Goal: Task Accomplishment & Management: Manage account settings

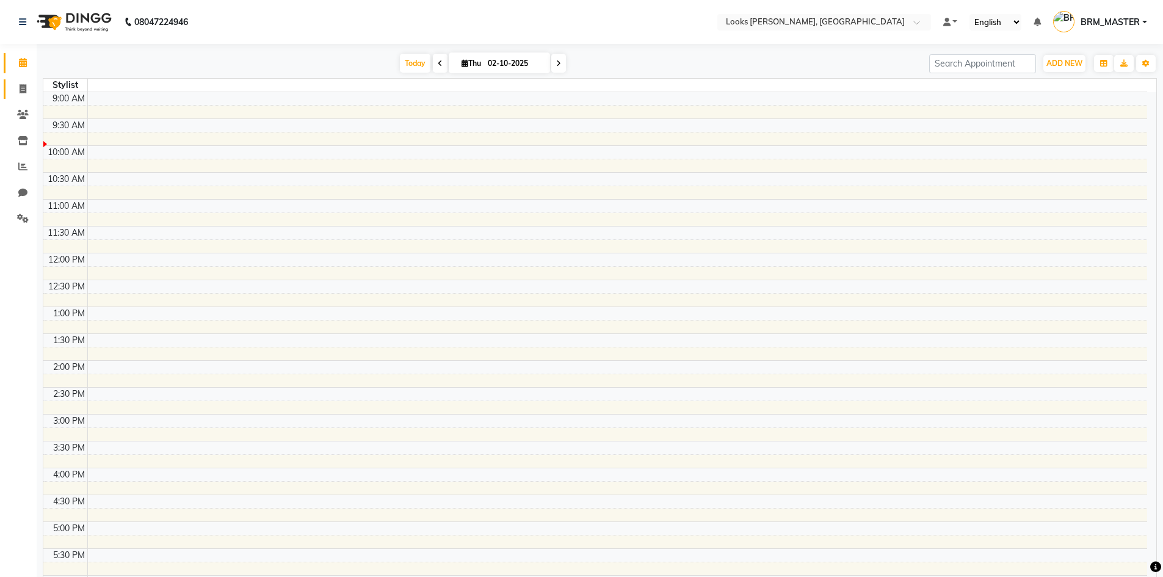
click at [14, 80] on link "Invoice" at bounding box center [18, 89] width 29 height 20
select select "6017"
select select "service"
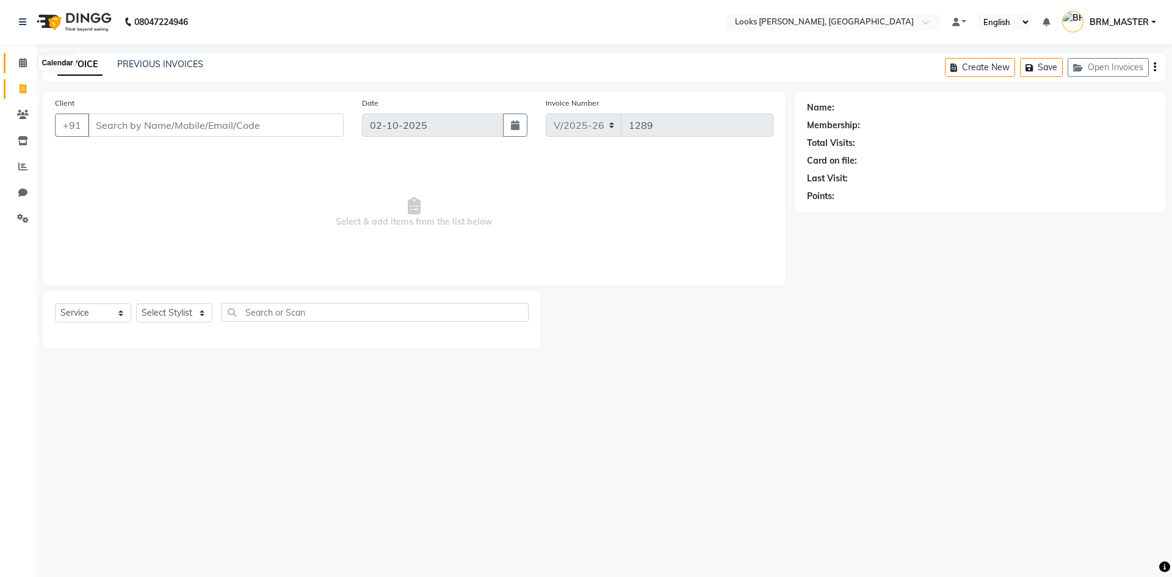
click at [15, 64] on span at bounding box center [22, 63] width 21 height 14
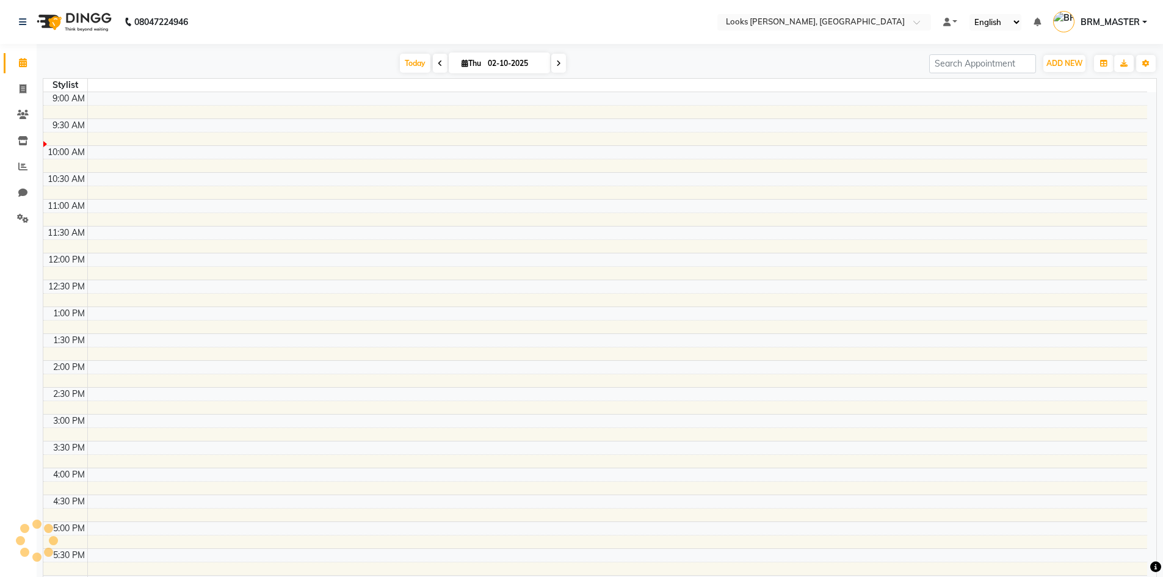
click at [16, 63] on span at bounding box center [22, 63] width 21 height 14
click at [30, 23] on link at bounding box center [25, 22] width 12 height 34
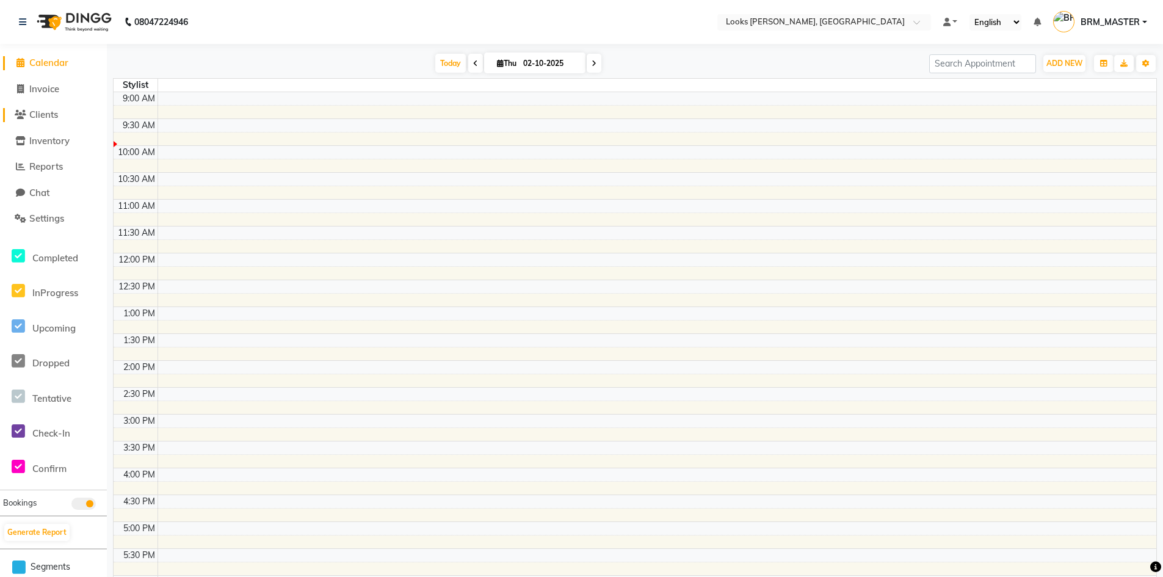
click at [37, 120] on span "Clients" at bounding box center [43, 115] width 29 height 12
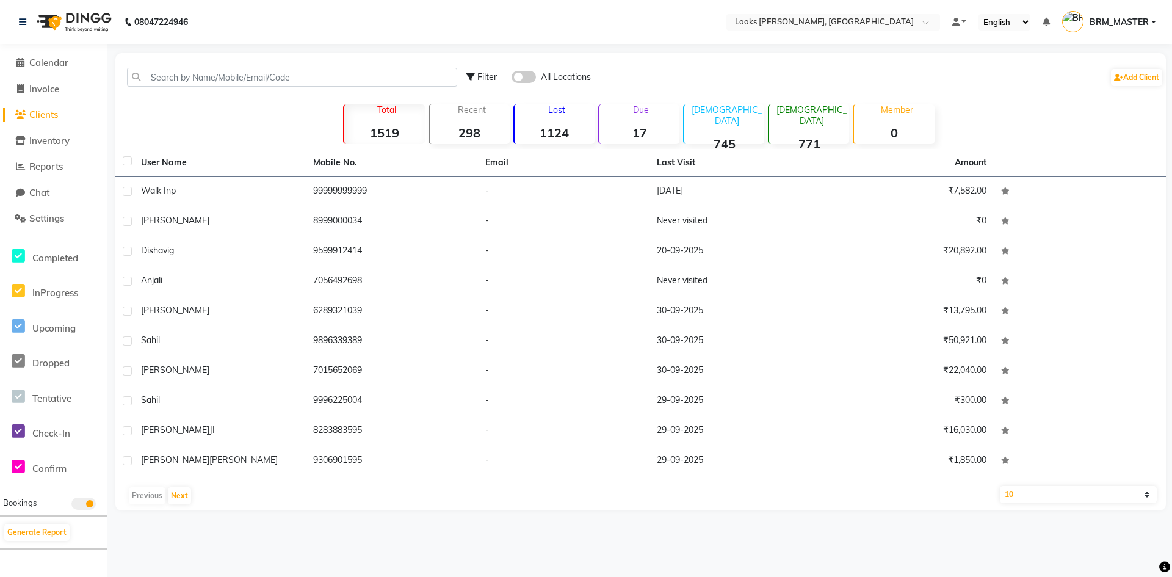
click at [131, 163] on label at bounding box center [127, 160] width 9 height 9
click at [131, 163] on input "checkbox" at bounding box center [127, 162] width 8 height 8
checkbox input "true"
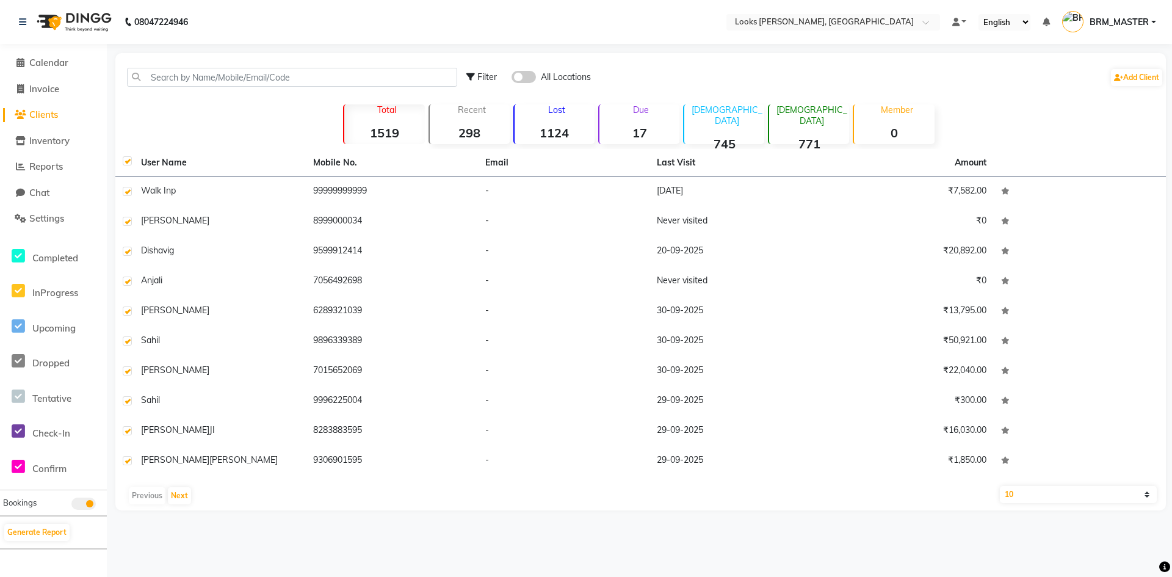
checkbox input "true"
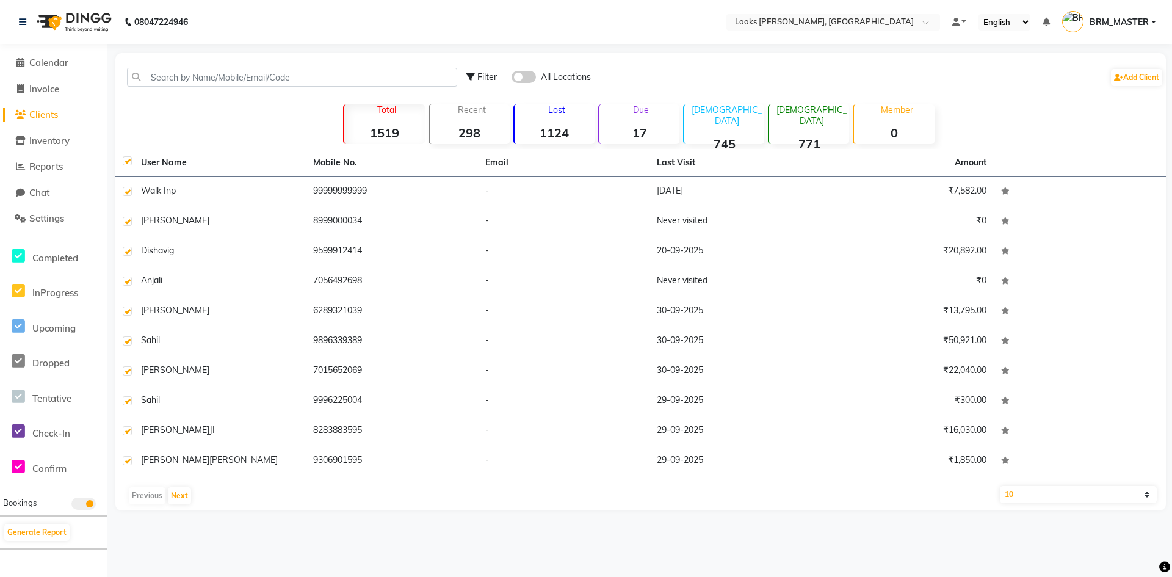
checkbox input "true"
click at [131, 163] on label at bounding box center [127, 160] width 9 height 9
click at [131, 163] on input "checkbox" at bounding box center [127, 162] width 8 height 8
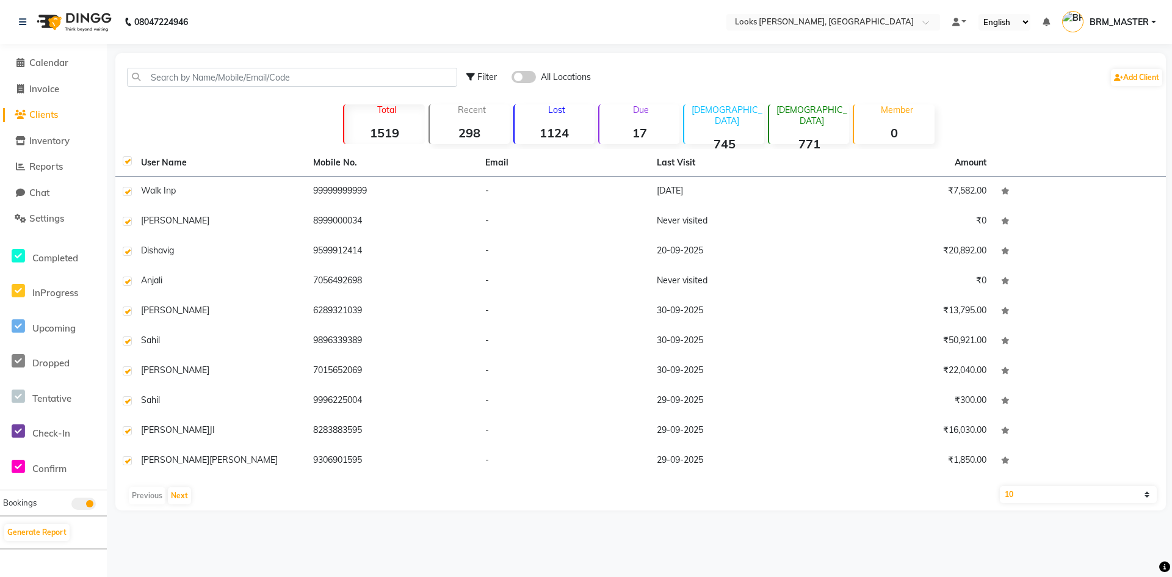
checkbox input "false"
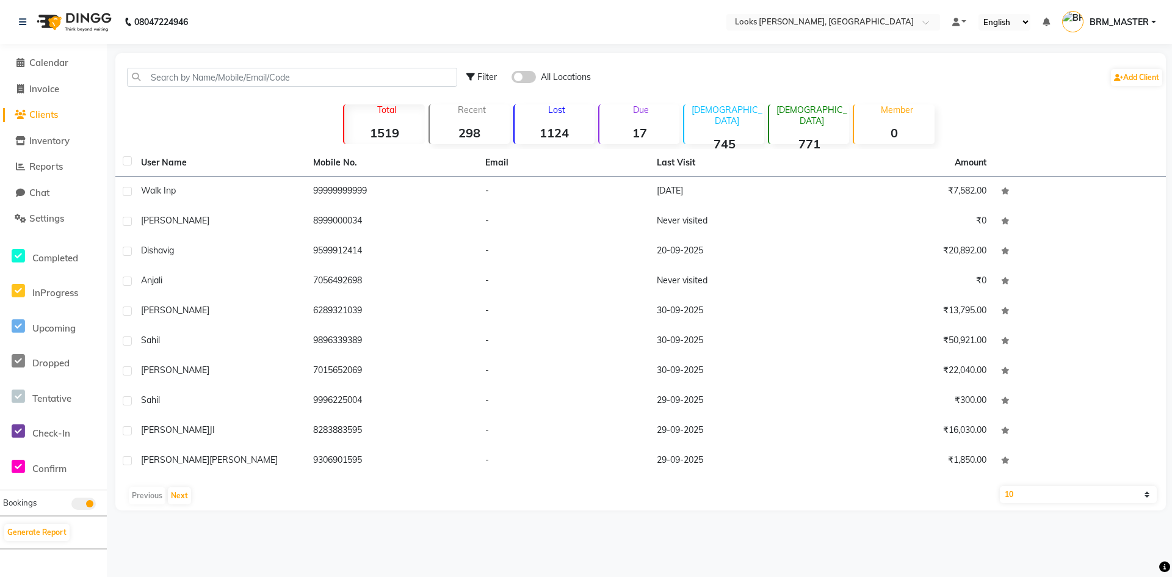
checkbox input "false"
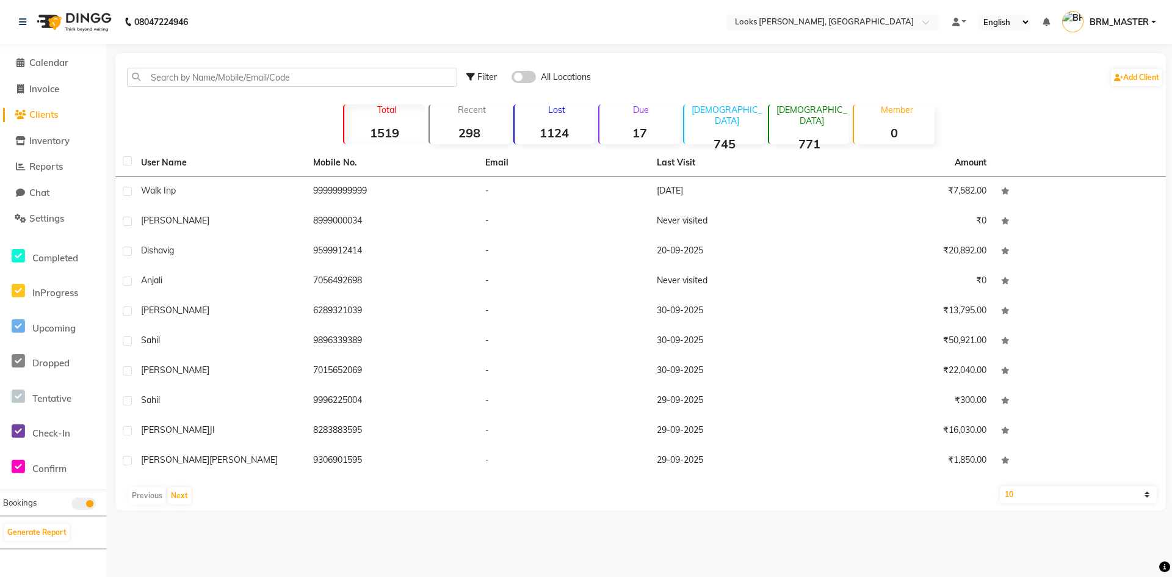
checkbox input "false"
click at [56, 194] on link "Chat" at bounding box center [53, 193] width 101 height 14
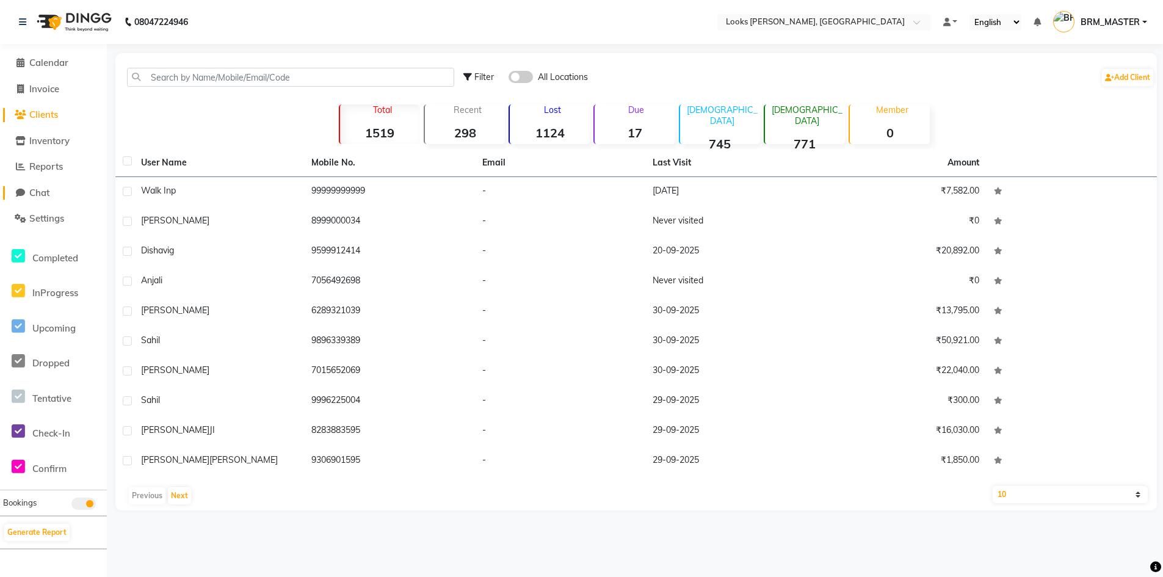
select select "100"
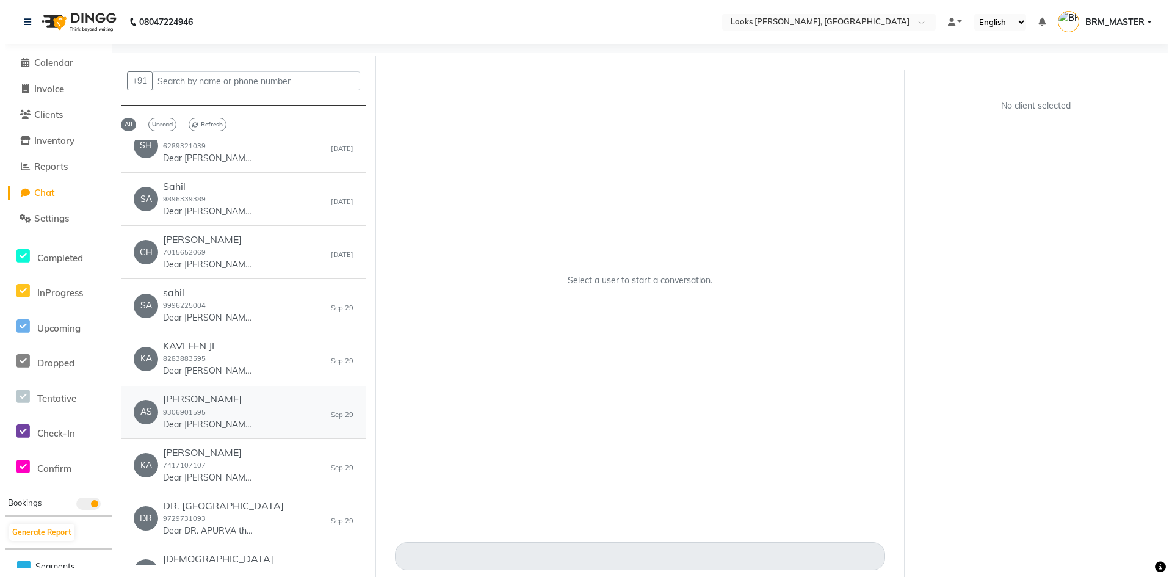
scroll to position [264, 0]
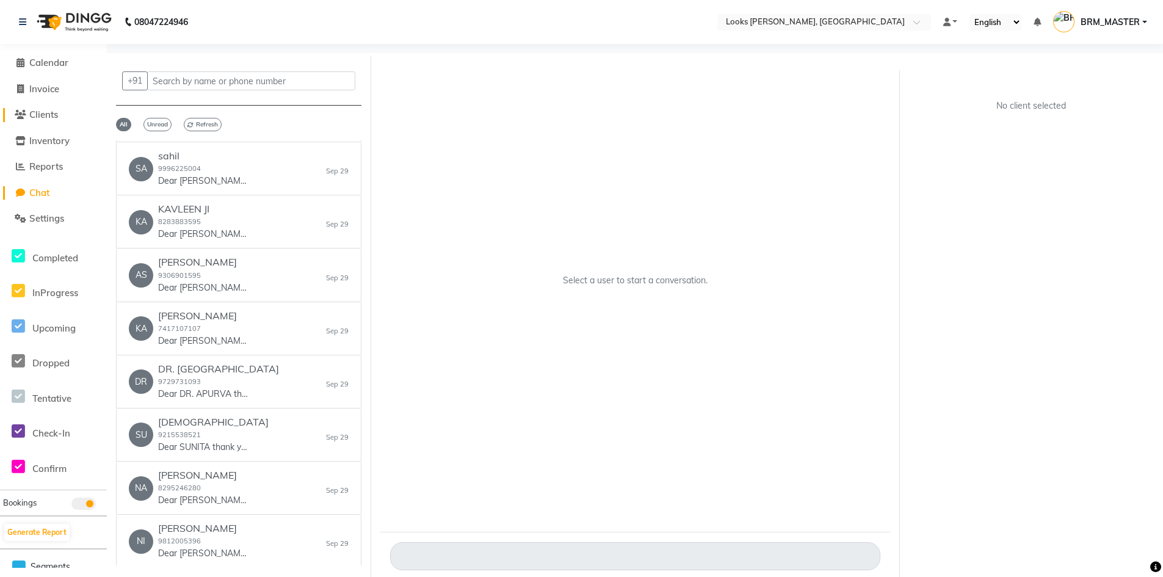
click at [64, 108] on link "Clients" at bounding box center [53, 115] width 101 height 14
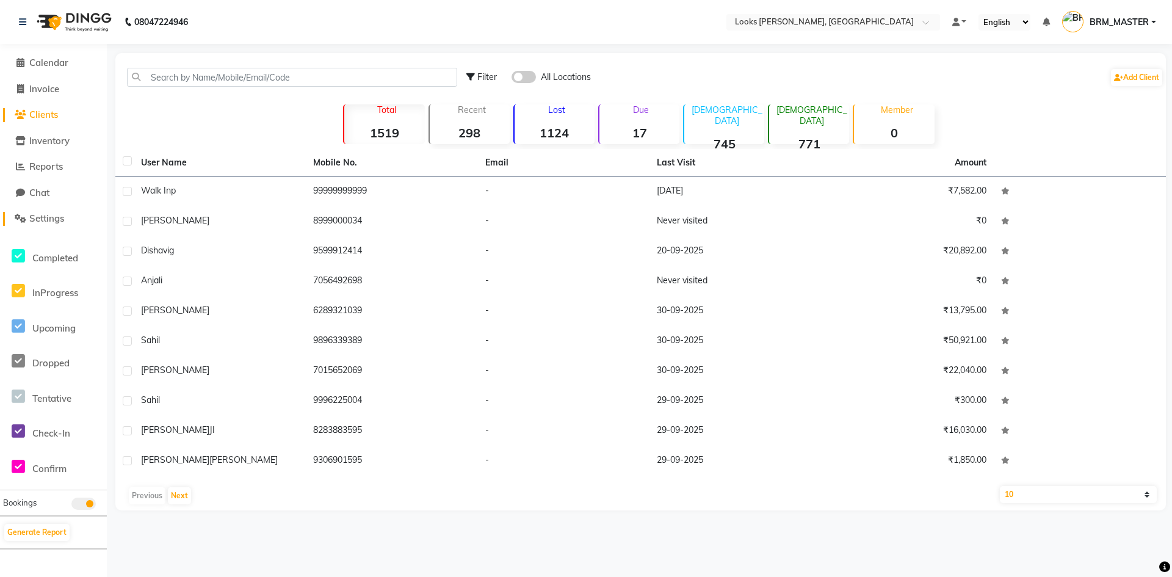
click at [68, 216] on link "Settings" at bounding box center [53, 219] width 101 height 14
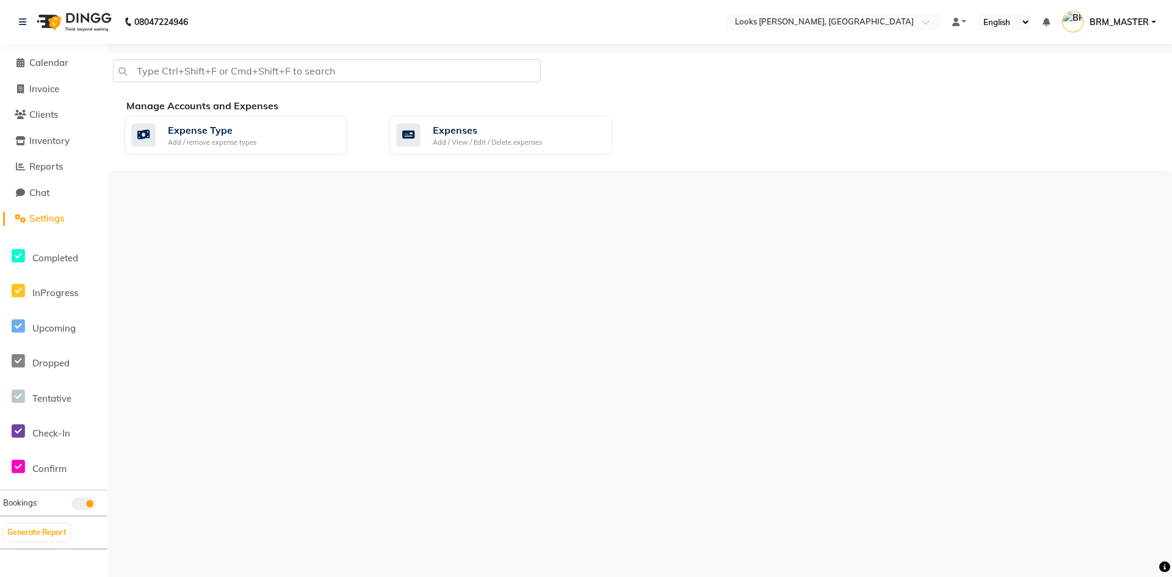
click at [67, 72] on li "Calendar" at bounding box center [53, 63] width 107 height 26
click at [56, 76] on li "Invoice" at bounding box center [53, 89] width 107 height 26
click at [44, 71] on li "Calendar" at bounding box center [53, 63] width 107 height 26
click at [32, 70] on li "Calendar" at bounding box center [53, 63] width 107 height 26
click at [29, 67] on span "Calendar" at bounding box center [48, 63] width 39 height 12
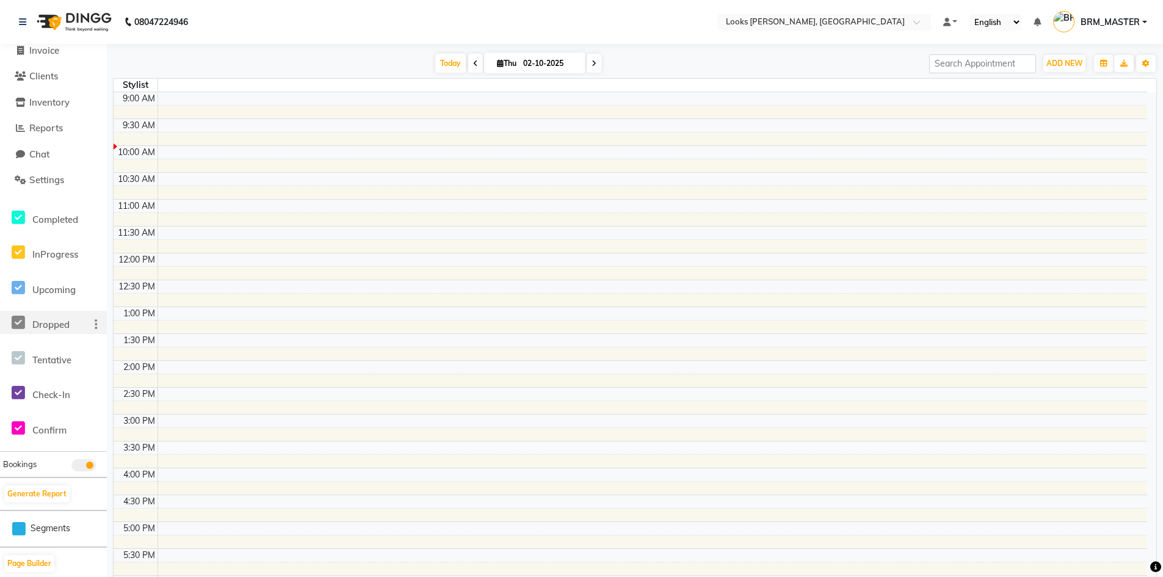
scroll to position [40, 0]
click at [34, 175] on span "Settings" at bounding box center [46, 178] width 35 height 12
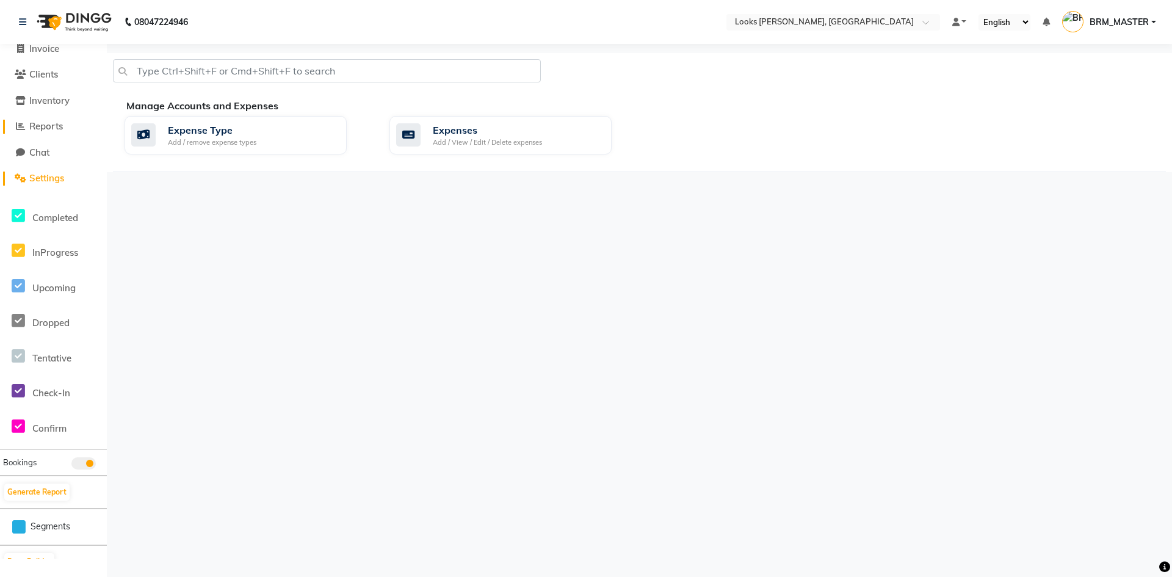
click at [63, 126] on span "Reports" at bounding box center [46, 126] width 34 height 12
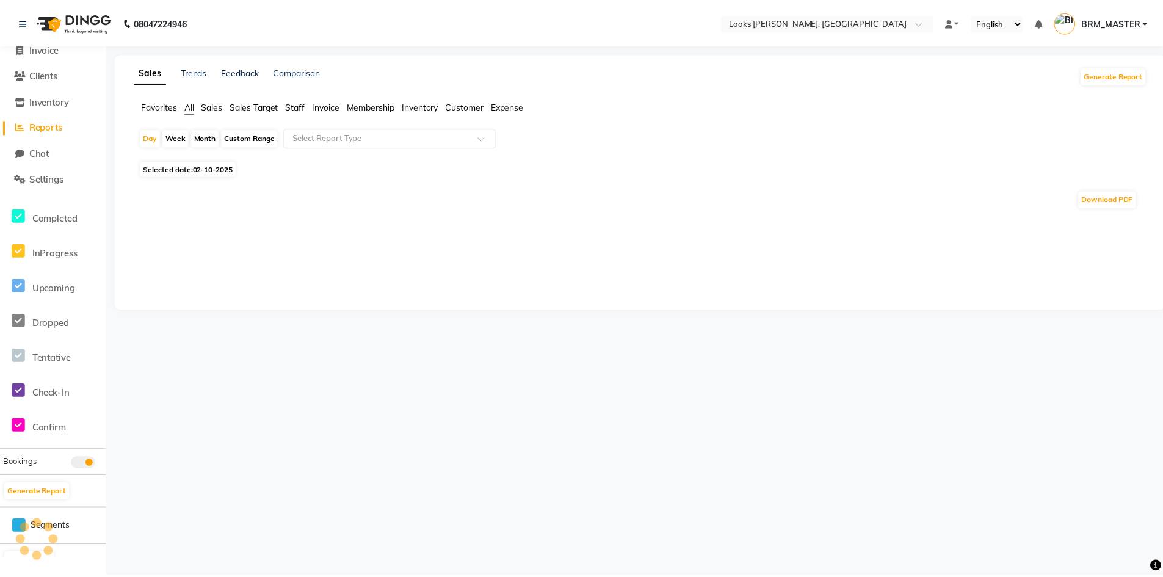
scroll to position [34, 0]
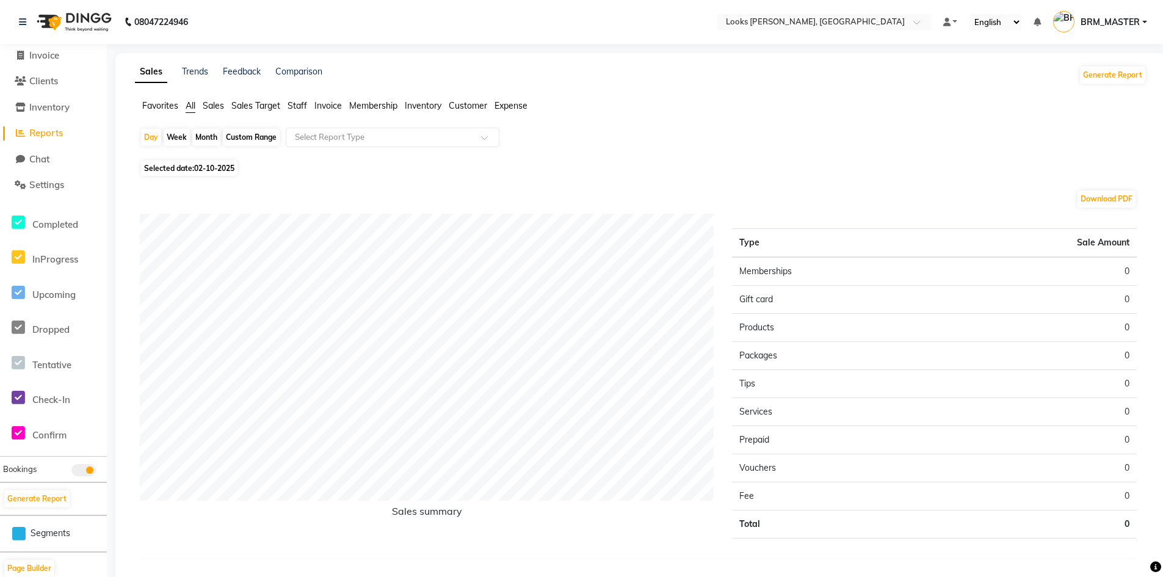
click at [299, 103] on span "Staff" at bounding box center [298, 105] width 20 height 11
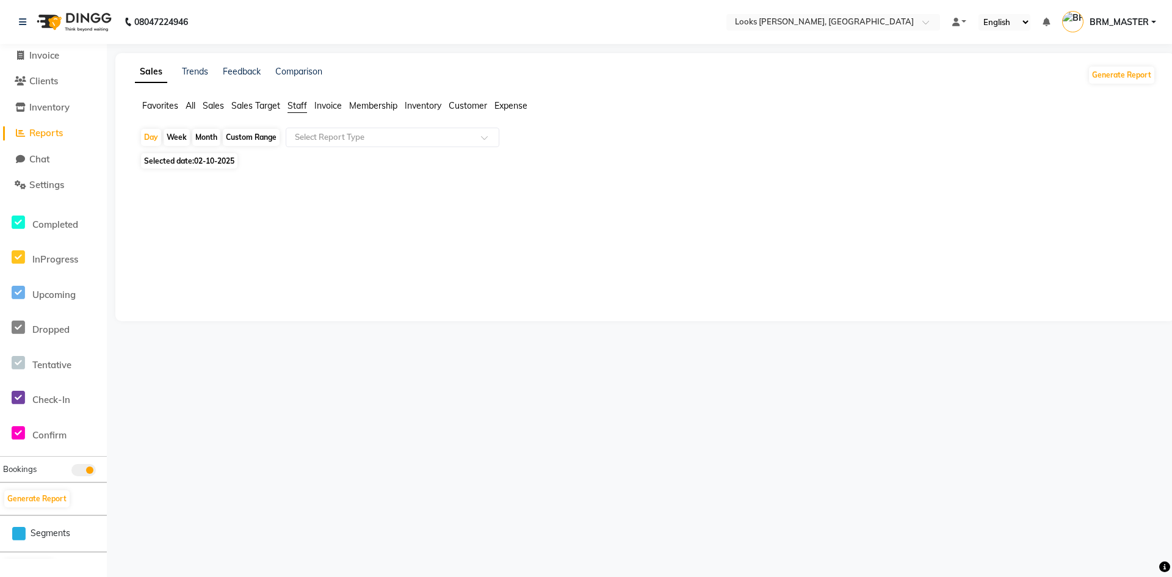
click at [198, 104] on ul "Favorites All Sales Sales Target Staff Invoice Membership Inventory Customer Ex…" at bounding box center [645, 106] width 1021 height 13
click at [189, 107] on span "All" at bounding box center [191, 105] width 10 height 11
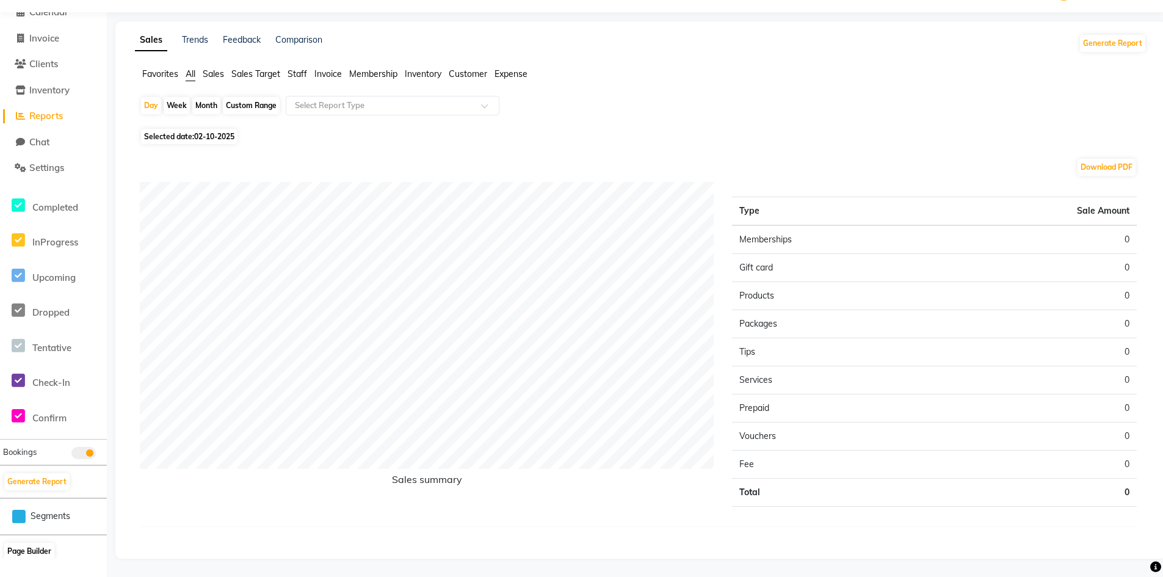
scroll to position [0, 0]
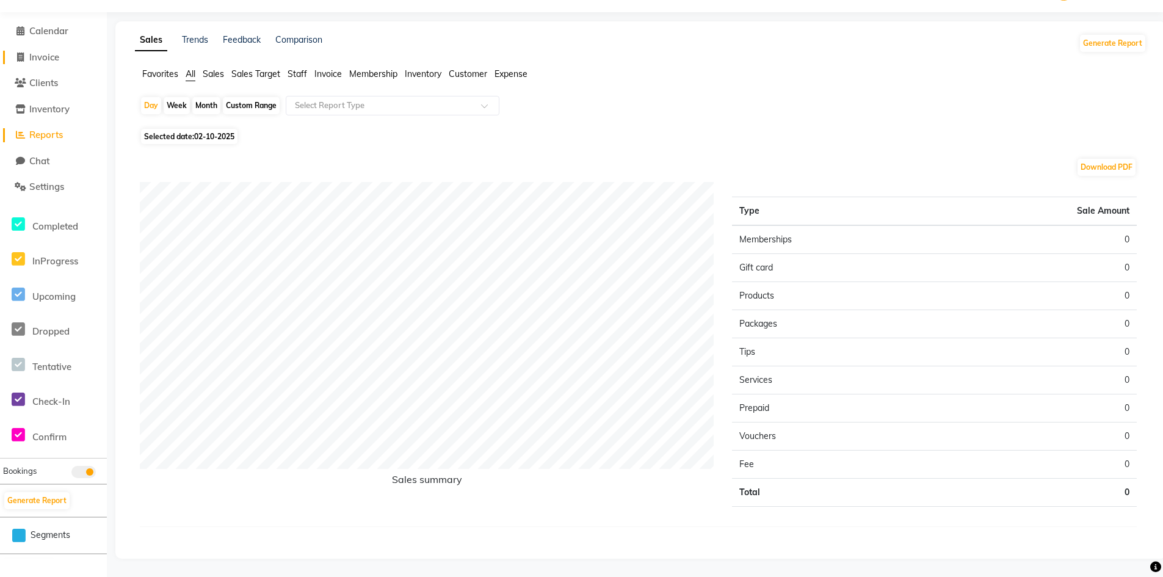
click at [35, 51] on span "Invoice" at bounding box center [44, 57] width 30 height 12
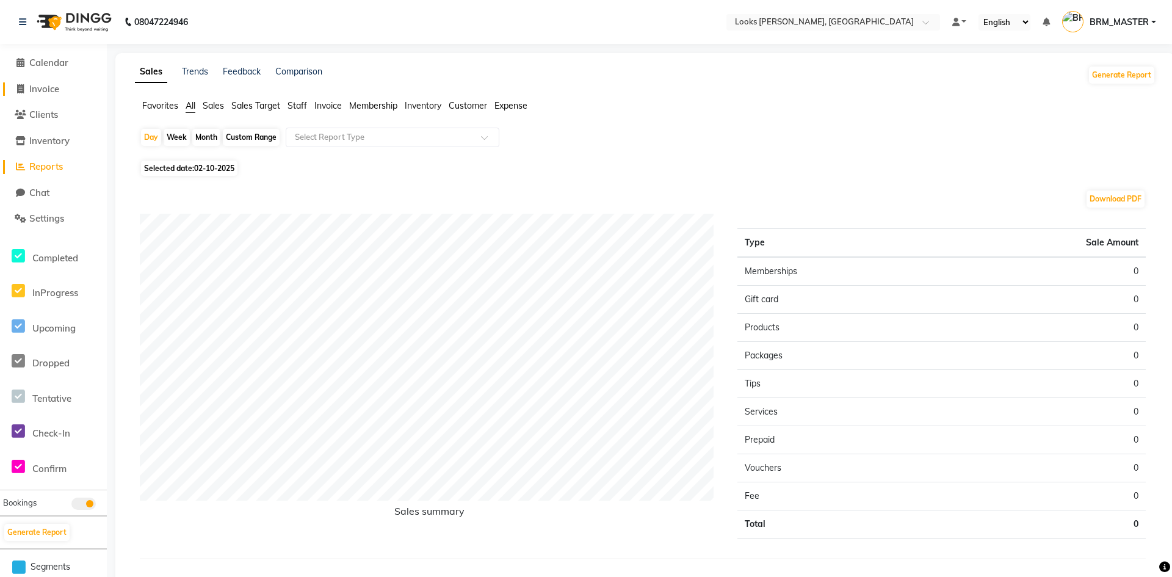
select select "6017"
select select "service"
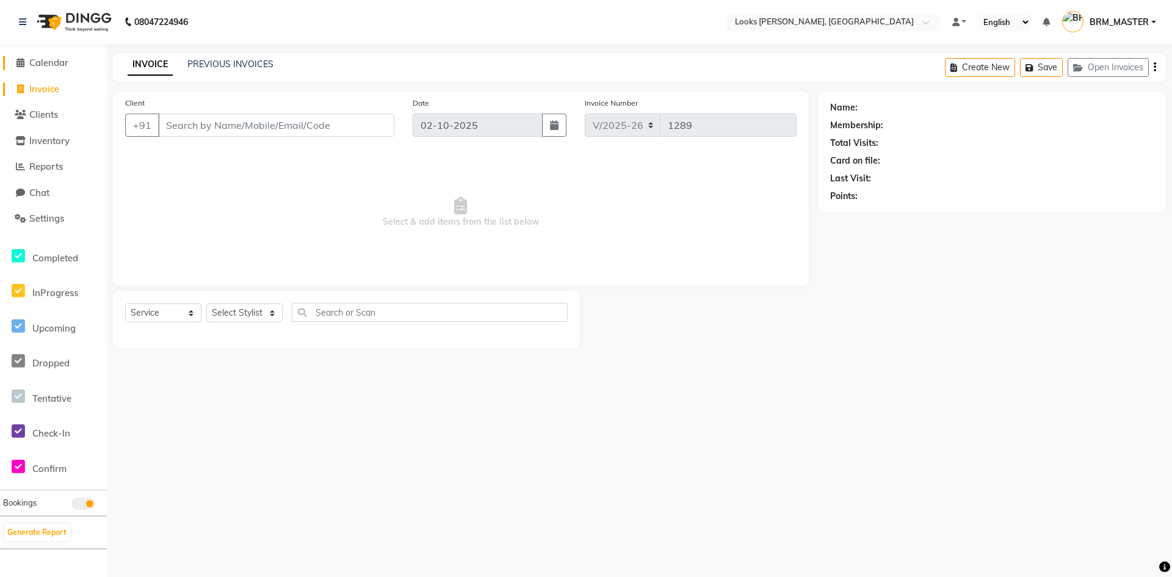
click at [40, 59] on span "Calendar" at bounding box center [48, 63] width 39 height 12
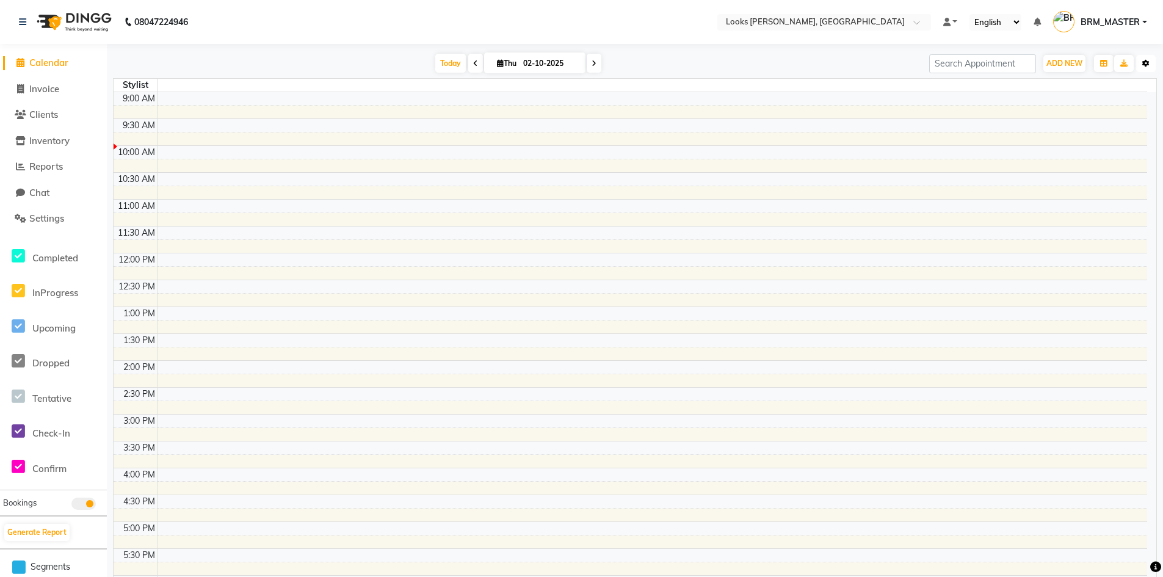
click at [1146, 62] on icon "button" at bounding box center [1145, 63] width 7 height 7
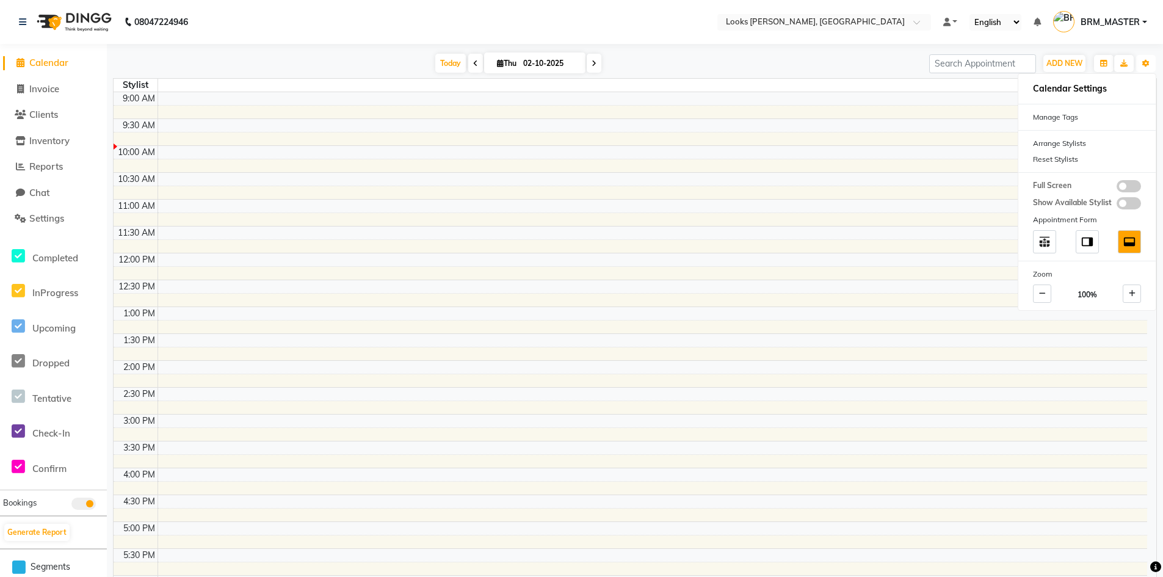
drag, startPoint x: 951, startPoint y: 153, endPoint x: 957, endPoint y: 154, distance: 6.2
click at [951, 154] on td at bounding box center [653, 152] width 990 height 13
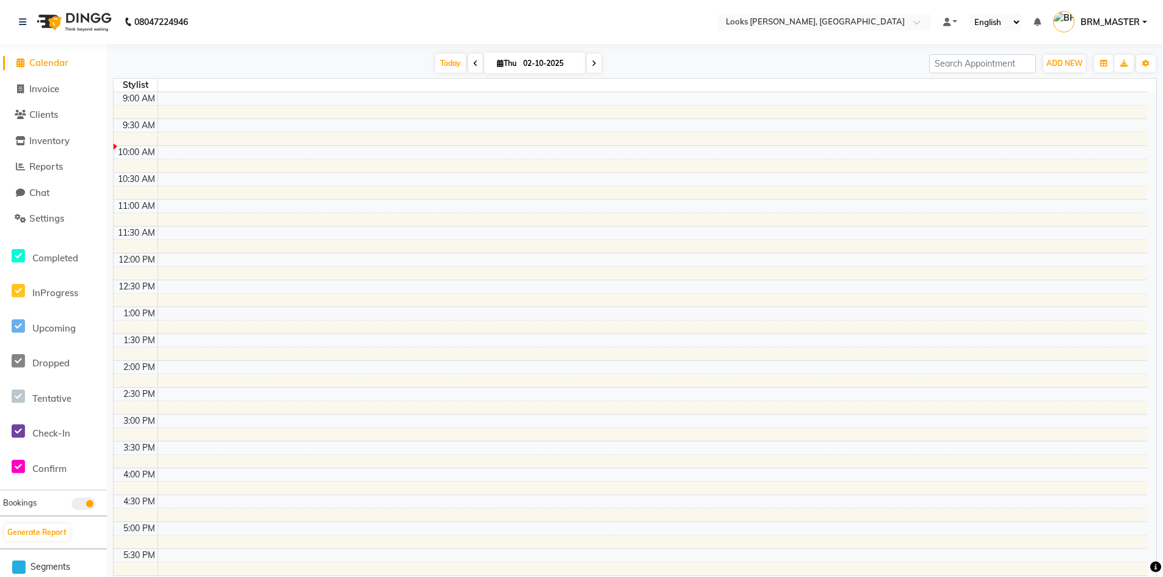
click at [1092, 18] on span "BRM_MASTER" at bounding box center [1110, 22] width 59 height 13
click at [1092, 19] on span "BRM_MASTER" at bounding box center [1110, 22] width 59 height 13
click at [399, 362] on td at bounding box center [653, 367] width 990 height 13
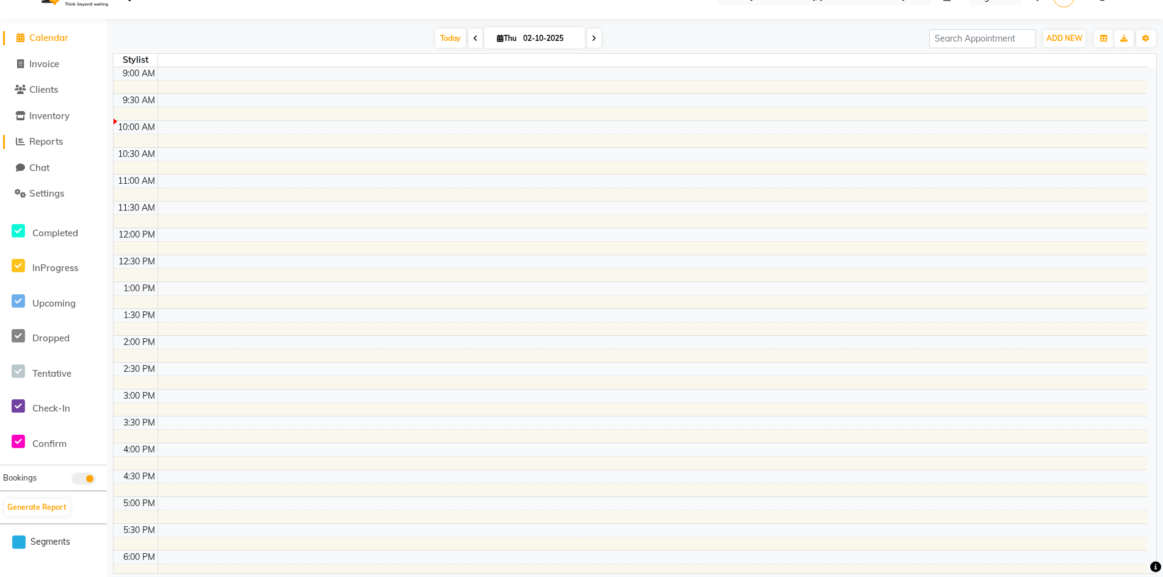
click at [54, 147] on span "Reports" at bounding box center [46, 142] width 34 height 12
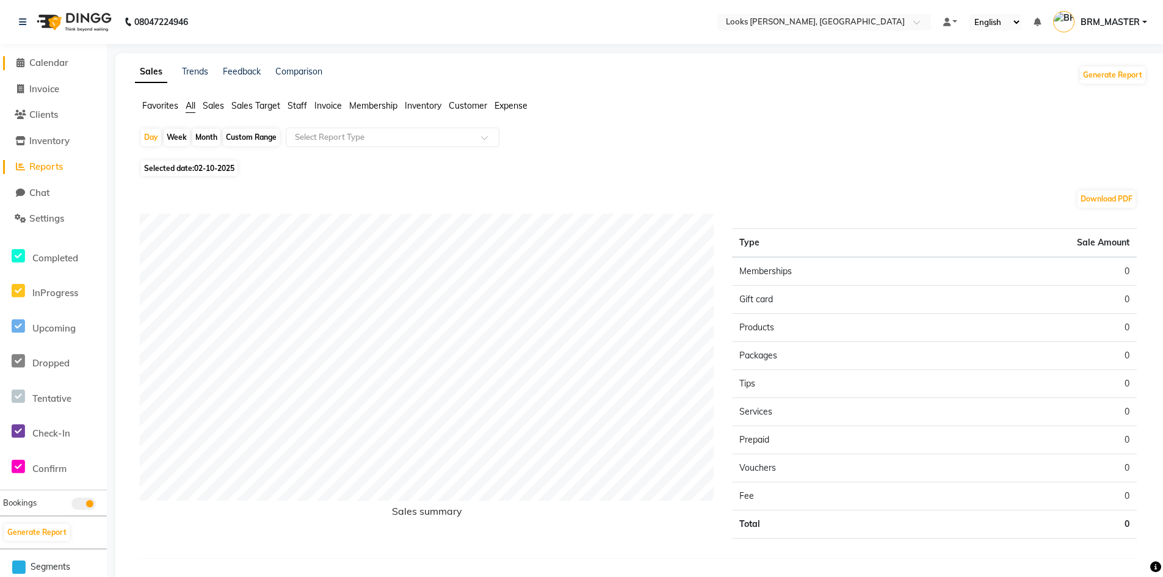
click at [39, 62] on span "Calendar" at bounding box center [48, 63] width 39 height 12
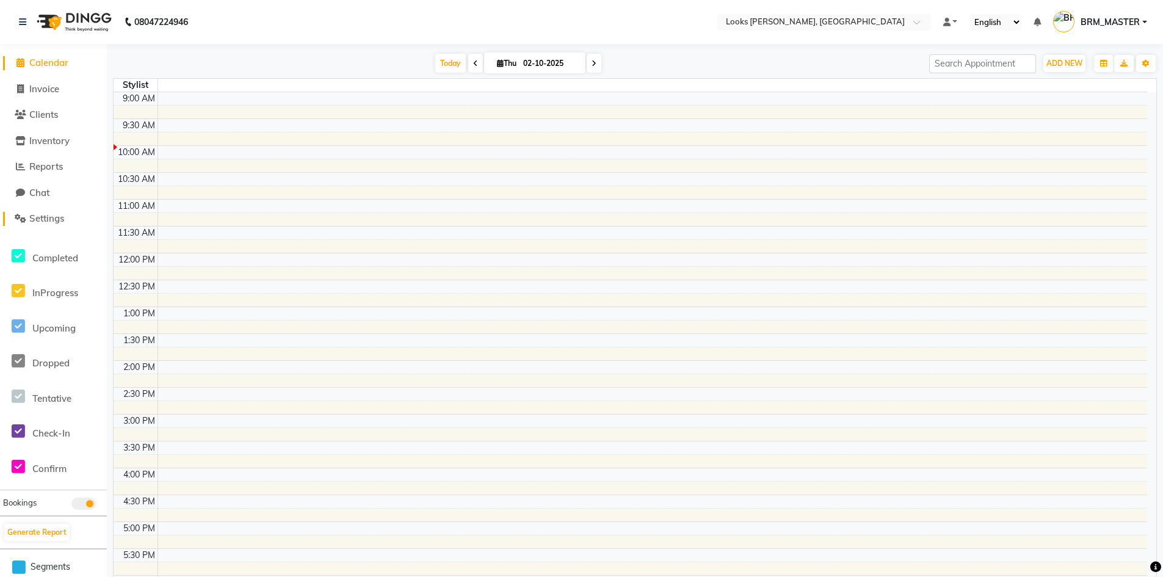
click at [59, 212] on span "Settings" at bounding box center [46, 218] width 35 height 12
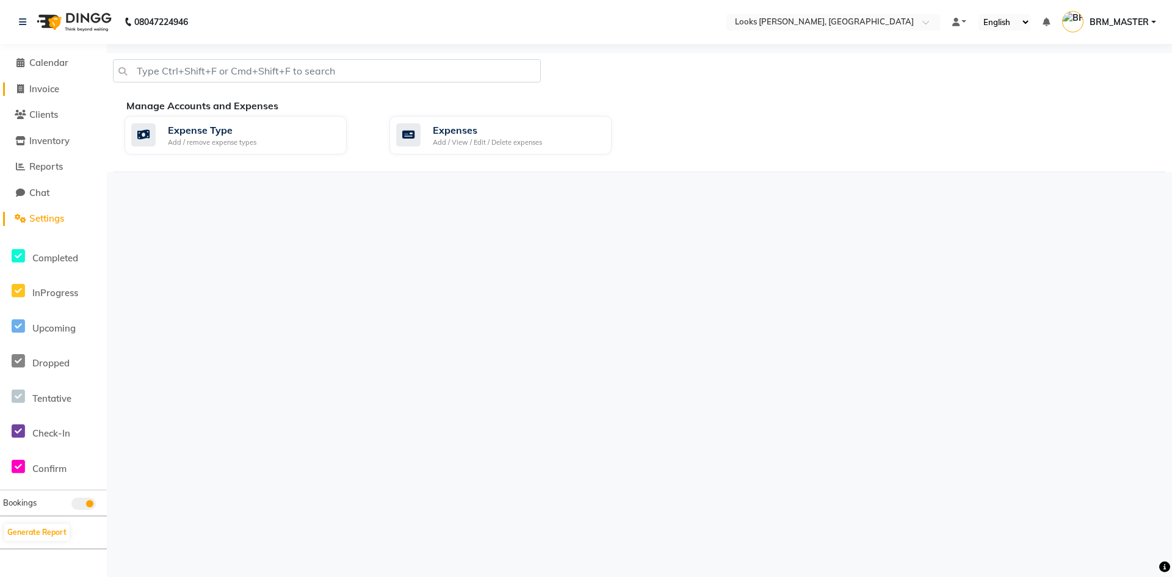
click at [54, 85] on span "Invoice" at bounding box center [44, 89] width 30 height 12
select select "6017"
select select "service"
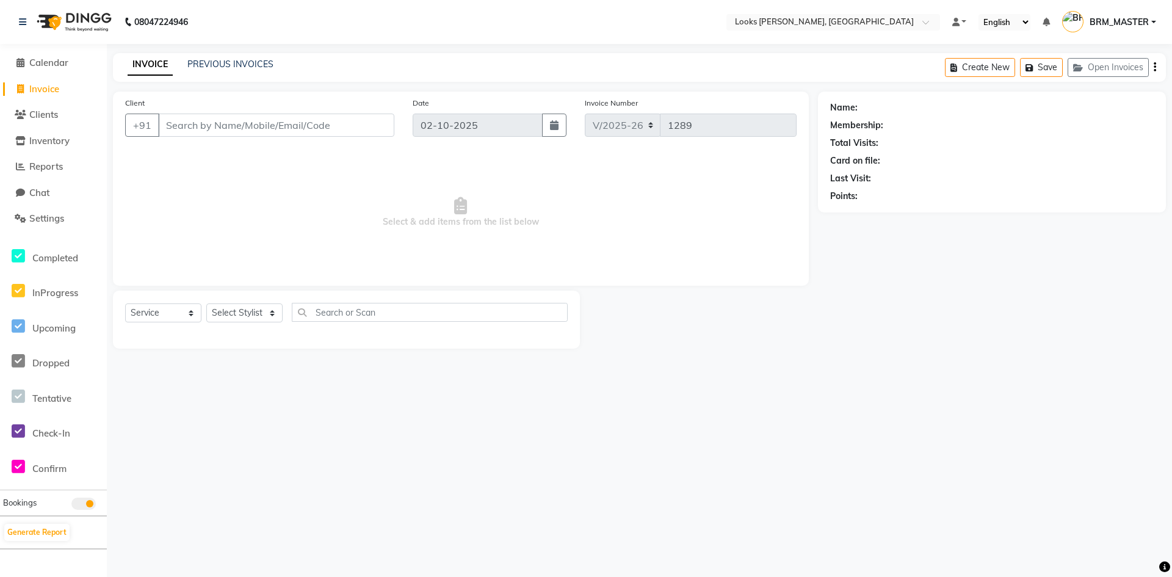
click at [56, 72] on li "Calendar" at bounding box center [53, 63] width 107 height 26
click at [57, 67] on link "Calendar" at bounding box center [53, 63] width 101 height 14
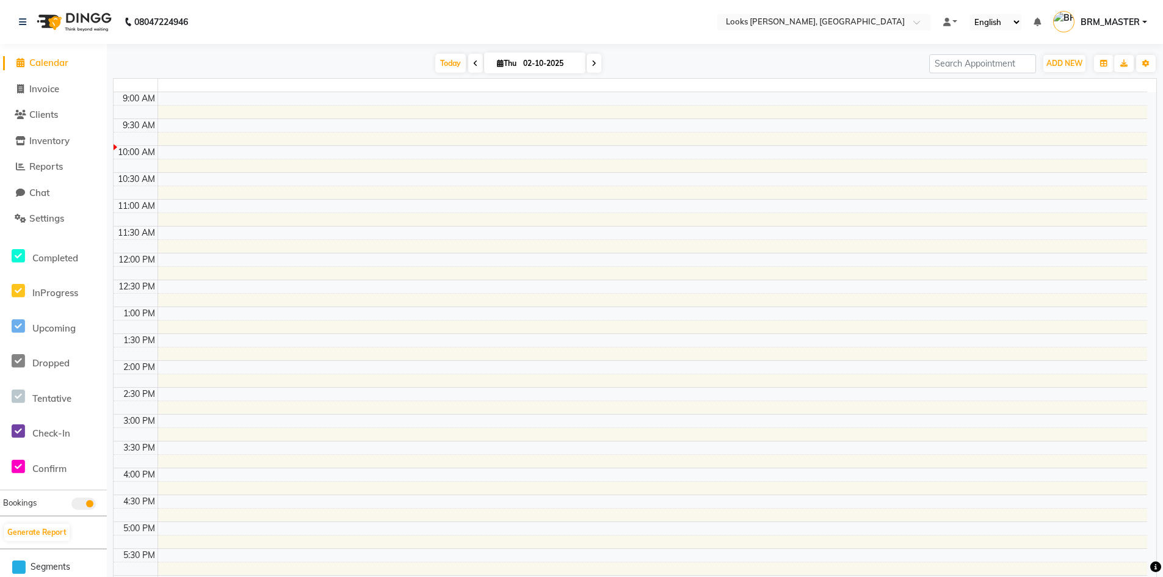
click at [57, 65] on span "Calendar" at bounding box center [48, 63] width 39 height 12
click at [468, 65] on span at bounding box center [475, 63] width 15 height 19
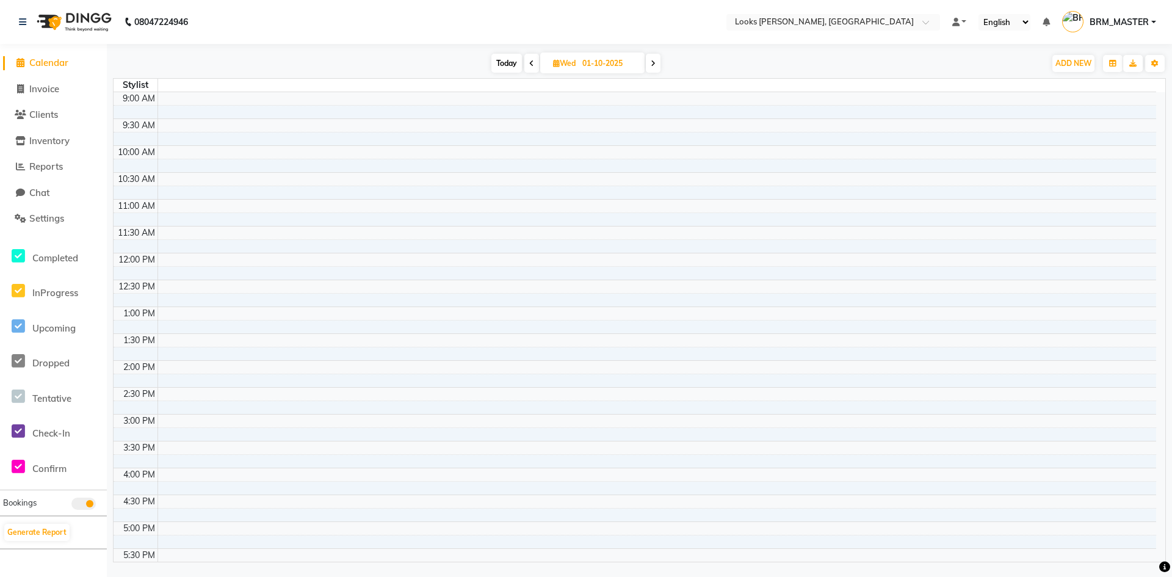
click at [531, 70] on span at bounding box center [531, 63] width 15 height 19
click at [532, 69] on span at bounding box center [533, 63] width 15 height 19
click at [532, 69] on span at bounding box center [532, 63] width 15 height 19
click at [532, 69] on span at bounding box center [533, 63] width 15 height 19
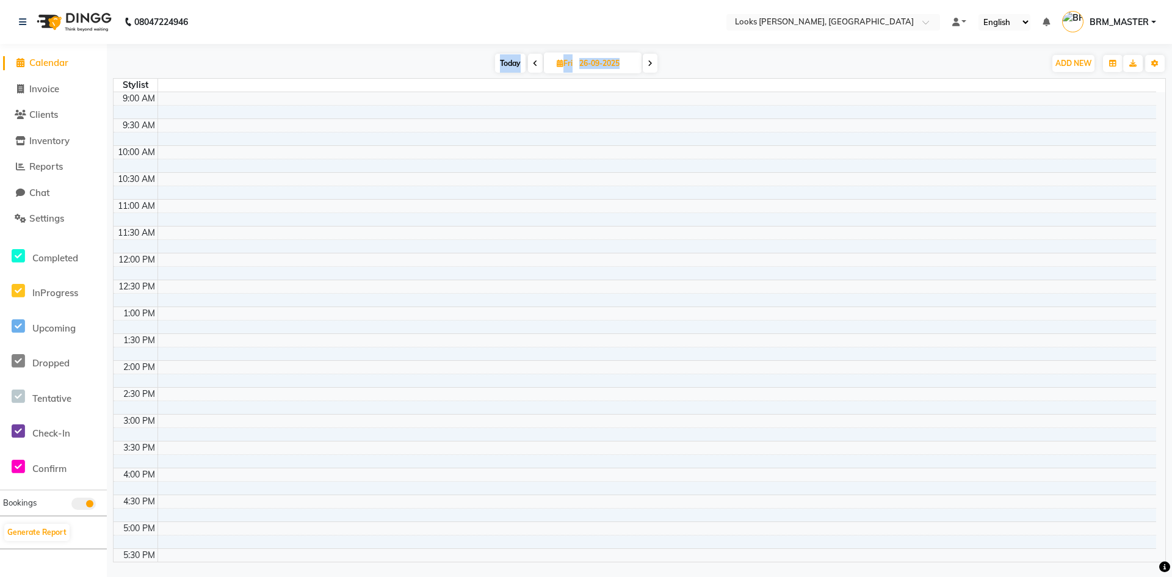
click at [537, 64] on span at bounding box center [535, 63] width 15 height 19
click at [534, 70] on span at bounding box center [533, 63] width 15 height 19
type input "24-09-2025"
click at [29, 92] on span "Invoice" at bounding box center [44, 89] width 30 height 12
select select "6017"
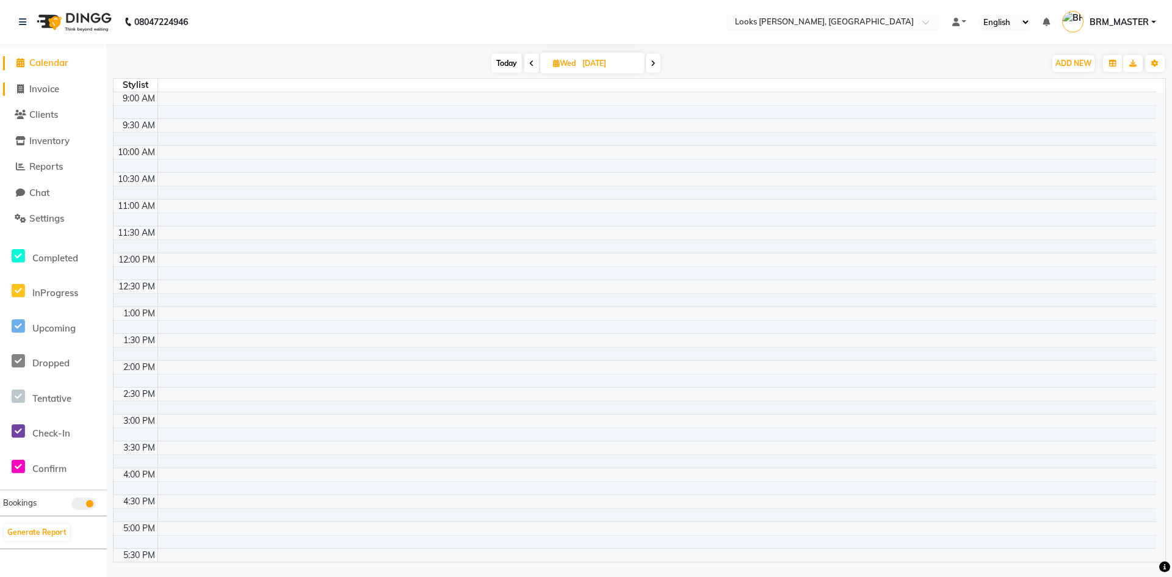
select select "service"
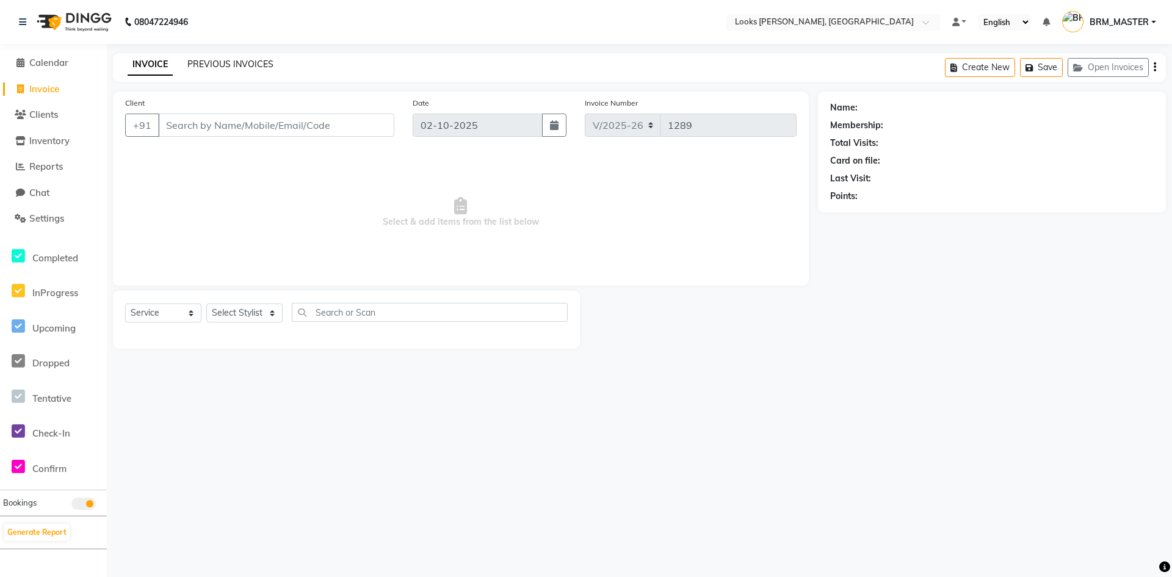
click at [253, 63] on link "PREVIOUS INVOICES" at bounding box center [230, 64] width 86 height 11
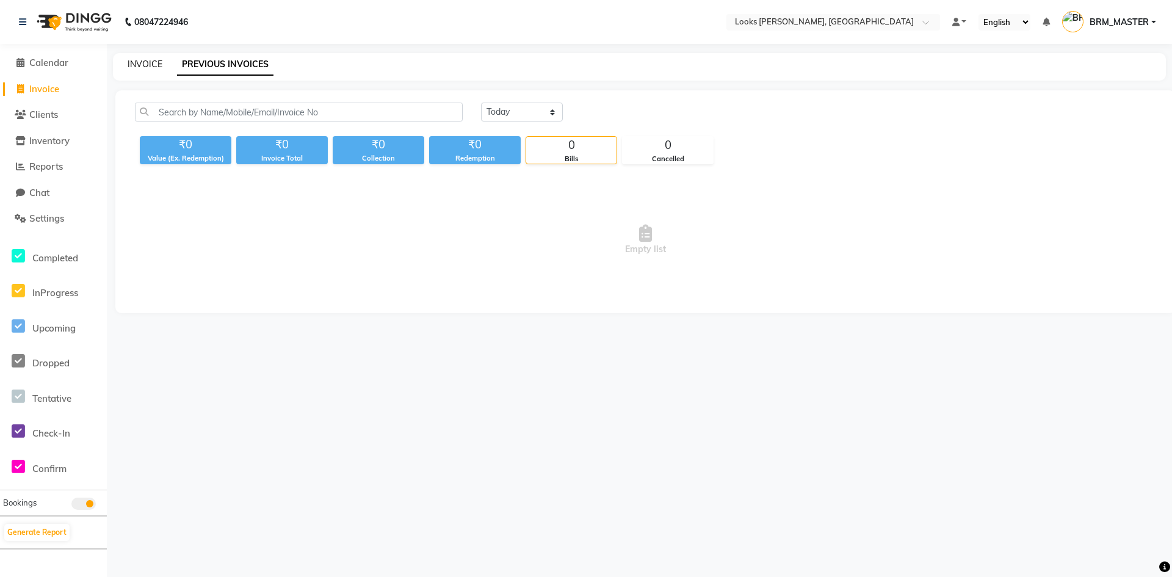
click at [161, 64] on link "INVOICE" at bounding box center [145, 64] width 35 height 11
select select "6017"
select select "service"
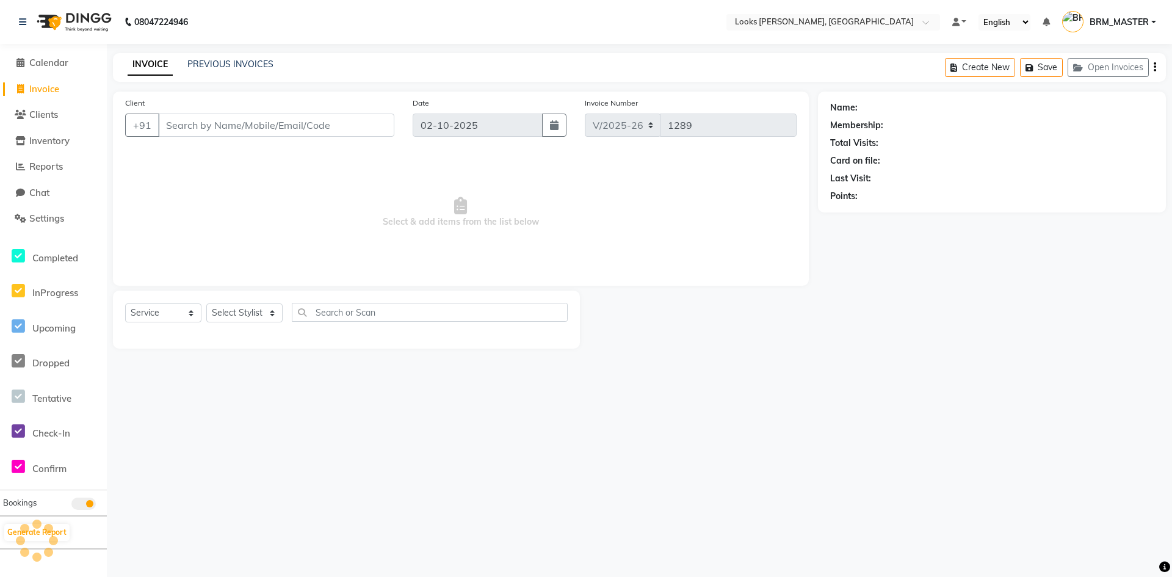
click at [106, 106] on li "Clients" at bounding box center [53, 115] width 107 height 26
click at [70, 107] on li "Clients" at bounding box center [53, 115] width 107 height 26
click at [63, 113] on link "Clients" at bounding box center [53, 115] width 101 height 14
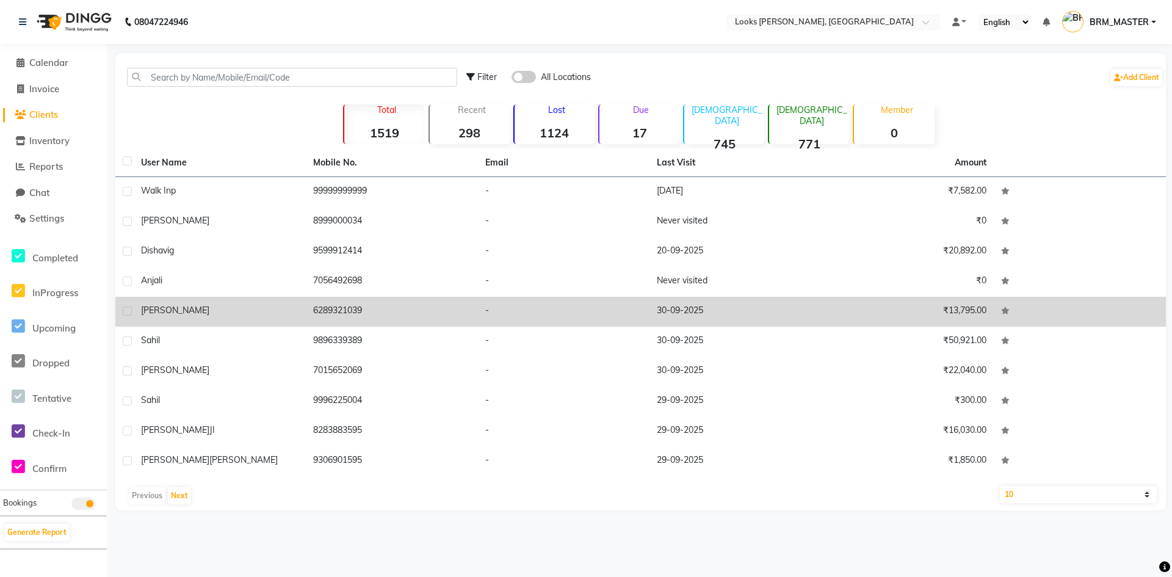
click at [460, 321] on td "6289321039" at bounding box center [392, 312] width 172 height 30
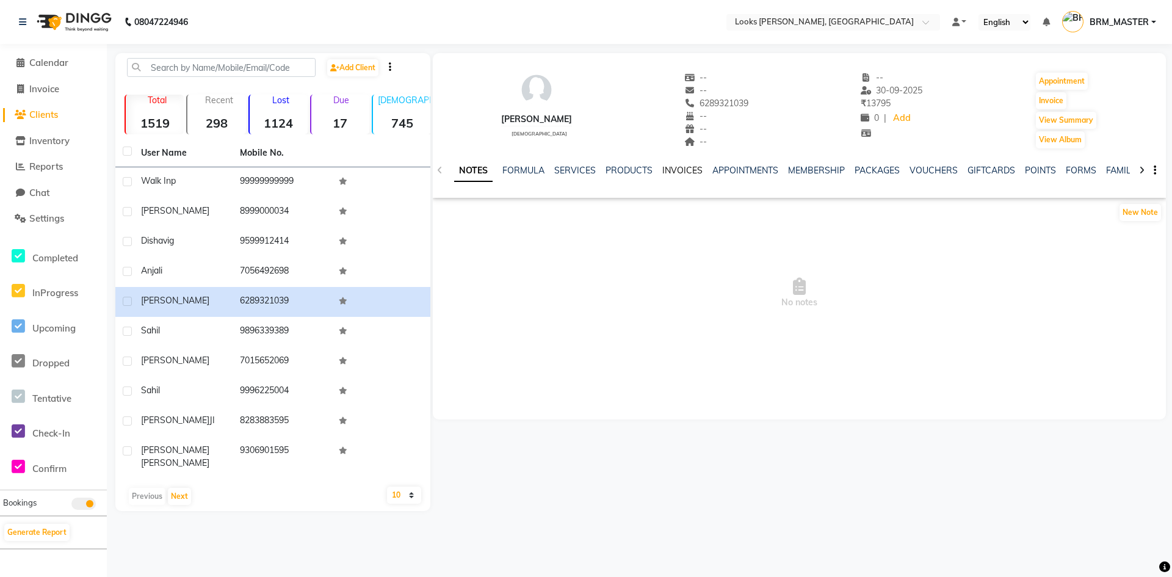
click at [679, 166] on link "INVOICES" at bounding box center [682, 170] width 40 height 11
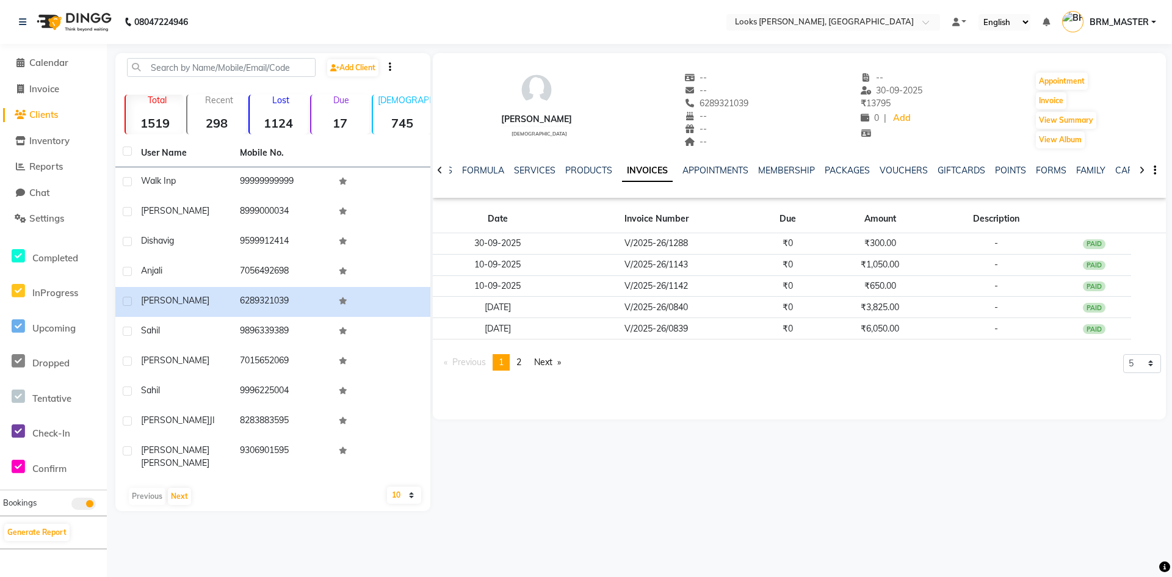
click at [221, 556] on div "08047224946 Select Location × Looks Yamuna Nagar, Haryana Default Panel My Pane…" at bounding box center [586, 288] width 1172 height 577
